Goal: Task Accomplishment & Management: Complete application form

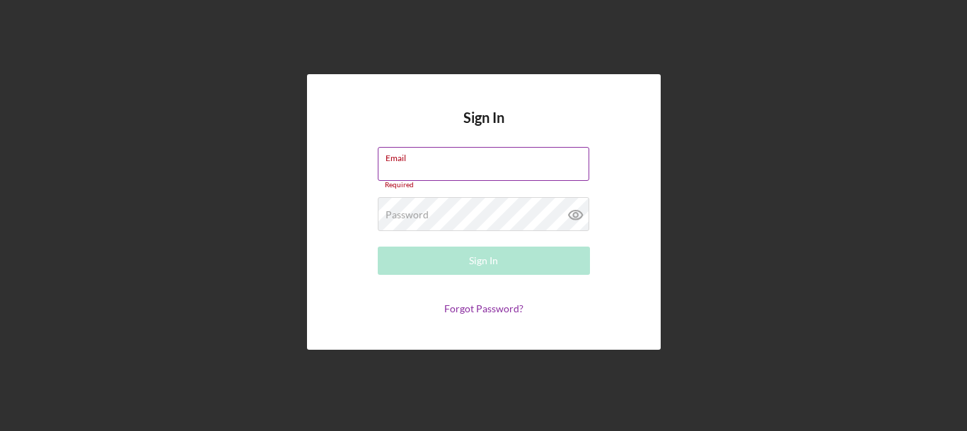
click at [474, 165] on div "Email Required" at bounding box center [484, 168] width 212 height 42
click at [469, 166] on input "Email" at bounding box center [483, 164] width 211 height 34
type input "T"
type input "[EMAIL_ADDRESS][DOMAIN_NAME]"
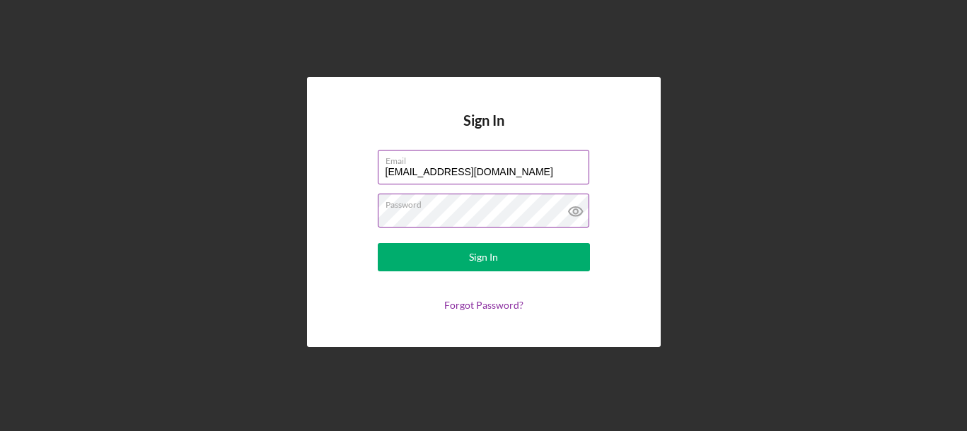
click at [580, 212] on icon at bounding box center [575, 211] width 35 height 35
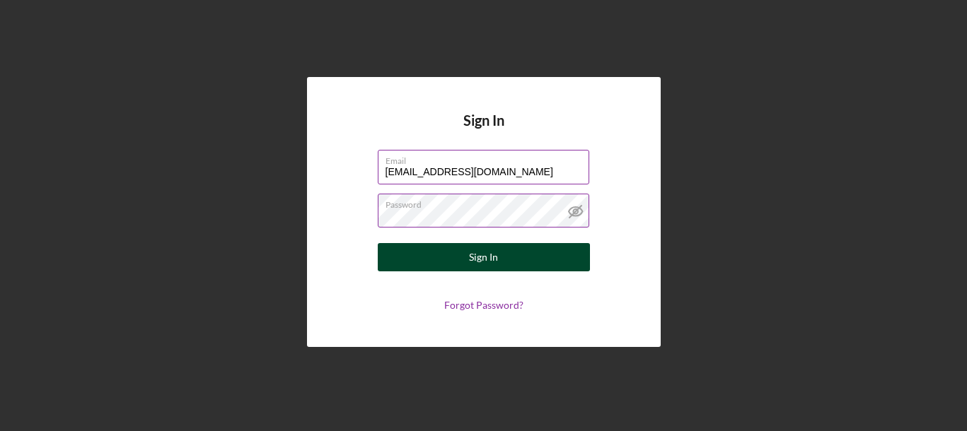
click at [497, 260] on div "Sign In" at bounding box center [483, 257] width 29 height 28
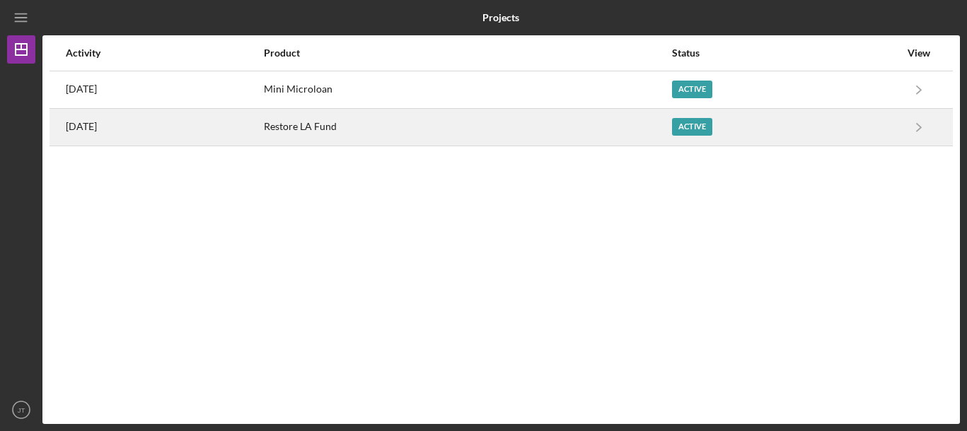
click at [371, 133] on div "Restore LA Fund" at bounding box center [467, 127] width 407 height 35
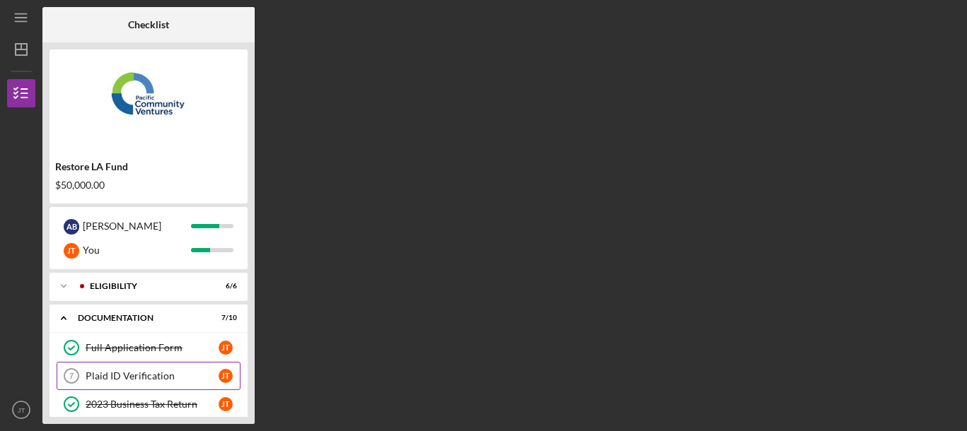
click at [168, 377] on div "Plaid ID Verification" at bounding box center [152, 376] width 133 height 11
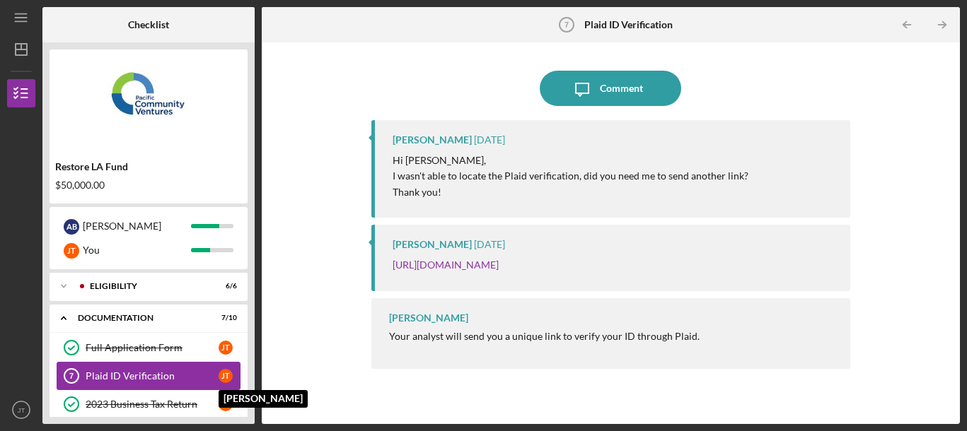
click at [226, 374] on div "[PERSON_NAME]" at bounding box center [226, 376] width 14 height 14
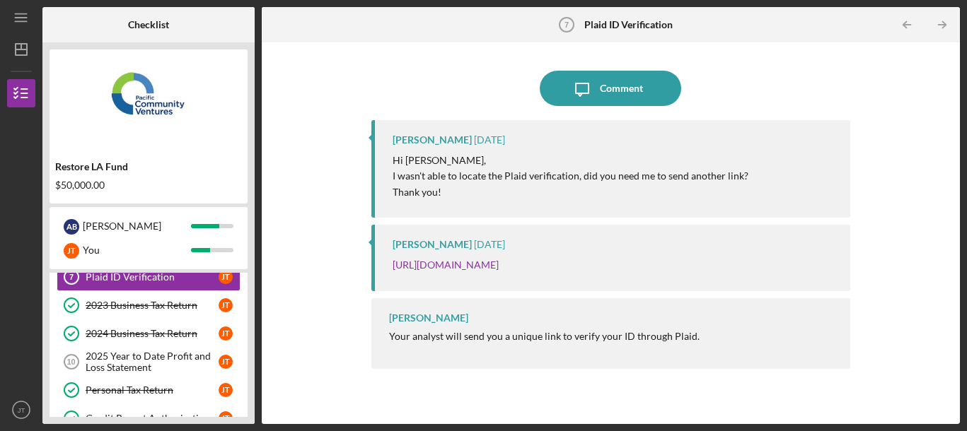
scroll to position [101, 0]
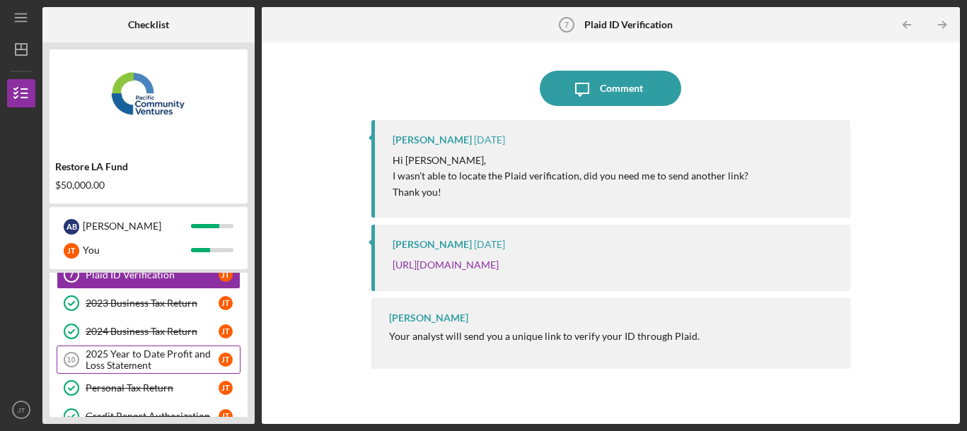
click at [184, 359] on div "2025 Year to Date Profit and Loss Statement" at bounding box center [152, 360] width 133 height 23
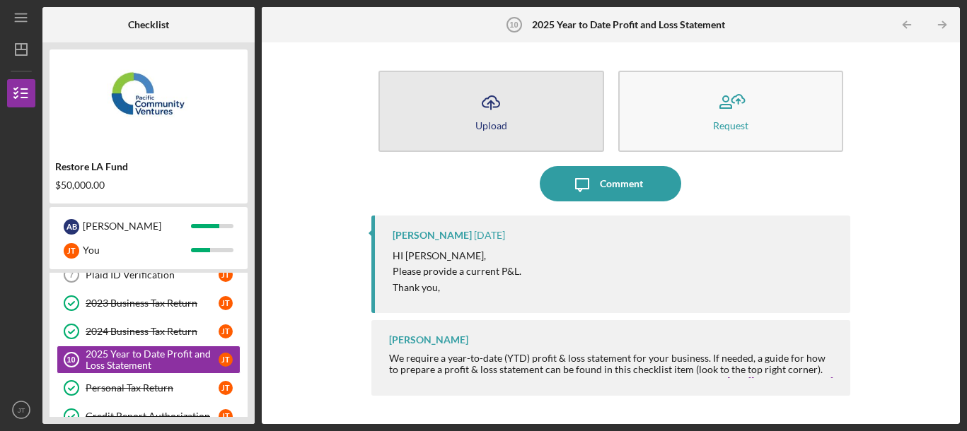
click at [489, 114] on icon "Icon/Upload" at bounding box center [490, 102] width 35 height 35
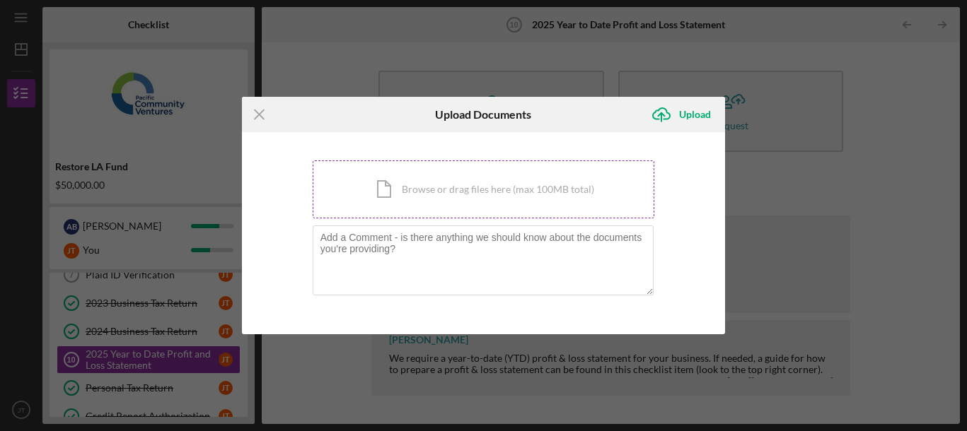
click at [441, 192] on div "Icon/Document Browse or drag files here (max 100MB total) Tap to choose files o…" at bounding box center [484, 190] width 342 height 58
click at [256, 115] on icon "Icon/Menu Close" at bounding box center [259, 114] width 35 height 35
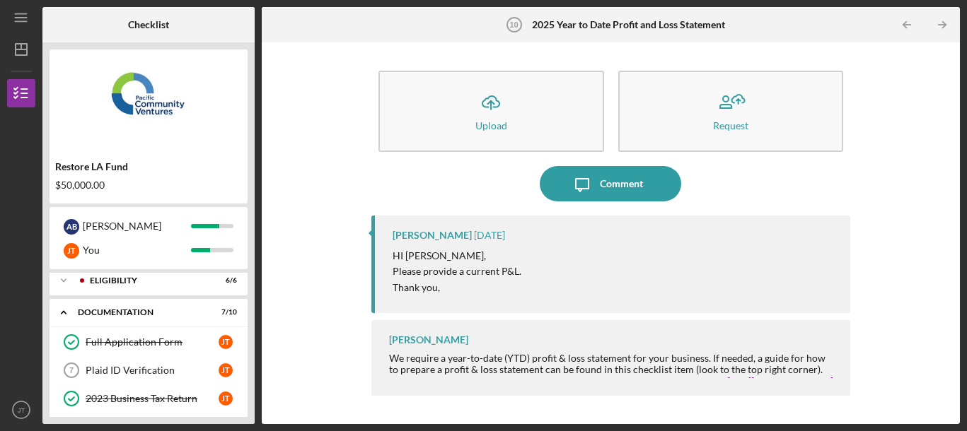
scroll to position [5, 0]
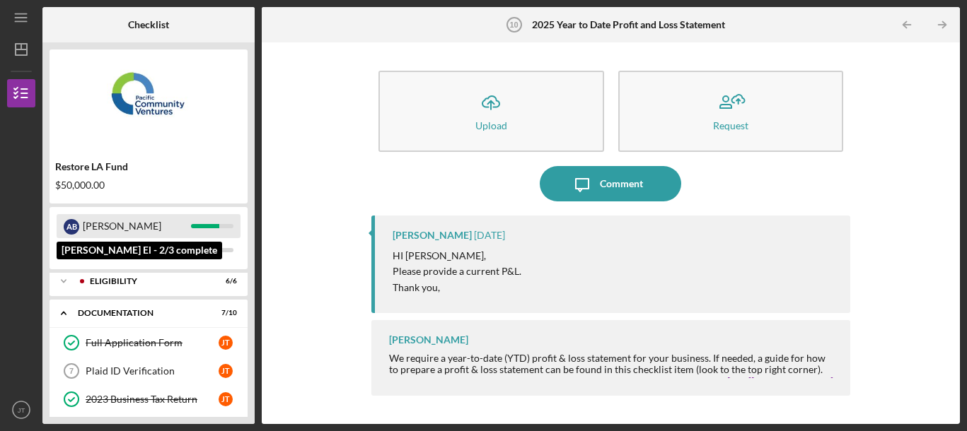
click at [120, 230] on div "[PERSON_NAME]" at bounding box center [137, 226] width 108 height 24
click at [98, 226] on div "[PERSON_NAME]" at bounding box center [137, 226] width 108 height 24
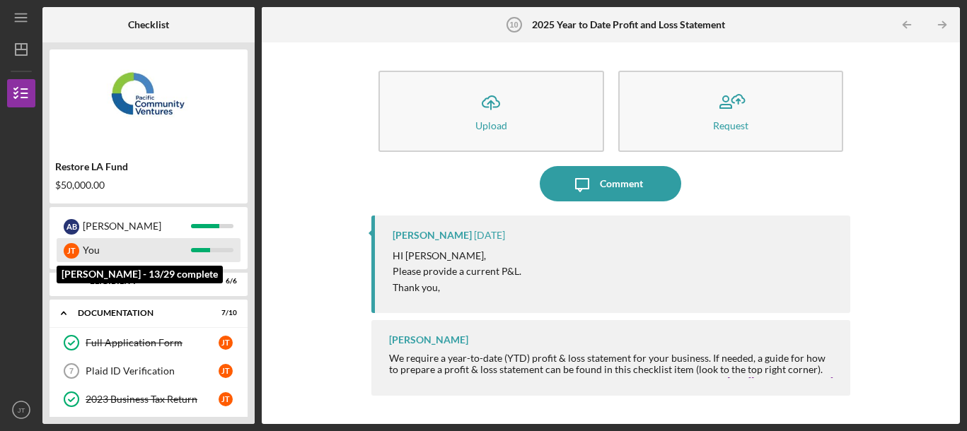
click at [105, 260] on div "You" at bounding box center [137, 250] width 108 height 24
click at [105, 256] on div "You" at bounding box center [137, 250] width 108 height 24
